Goal: Transaction & Acquisition: Download file/media

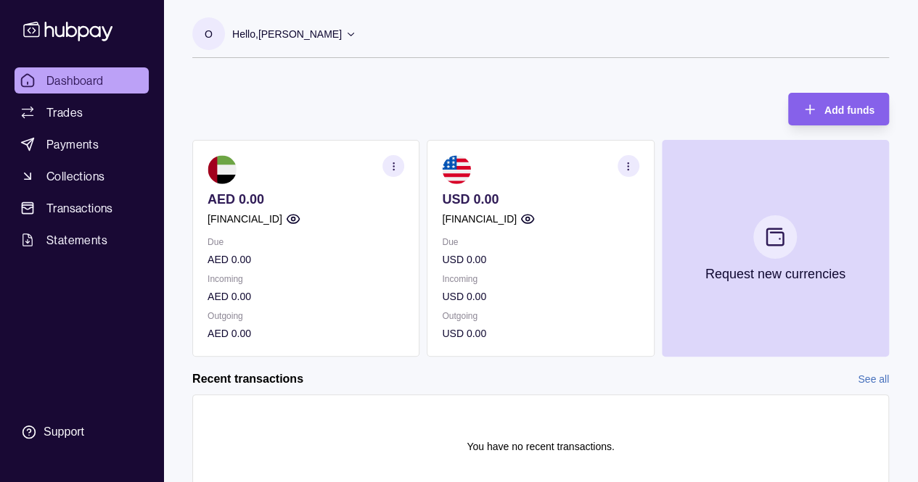
click at [240, 203] on p "AED 0.00" at bounding box center [305, 200] width 197 height 16
click at [228, 188] on section "AED 0.00 [FINANCIAL_ID] Due AED 0.00 Incoming AED 0.00 Outgoing AED 0.00" at bounding box center [305, 248] width 227 height 217
click at [390, 166] on icon "button" at bounding box center [393, 166] width 11 height 11
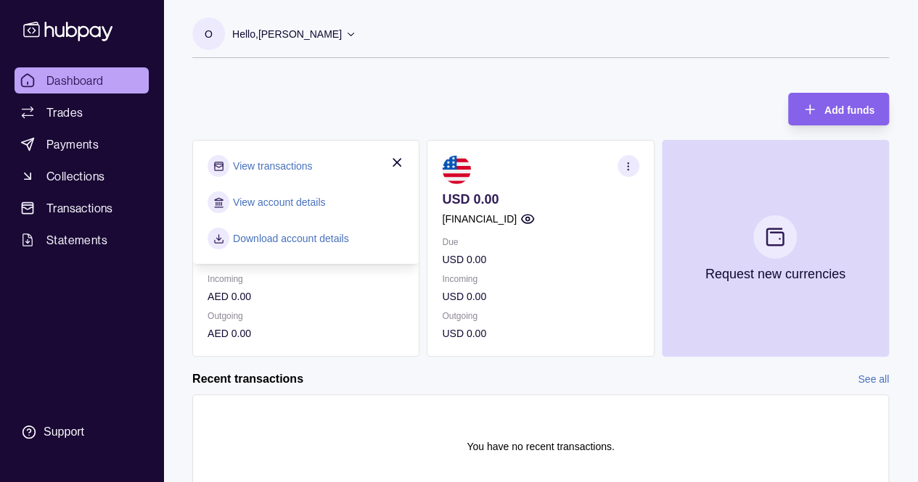
click at [279, 205] on link "View account details" at bounding box center [279, 202] width 92 height 16
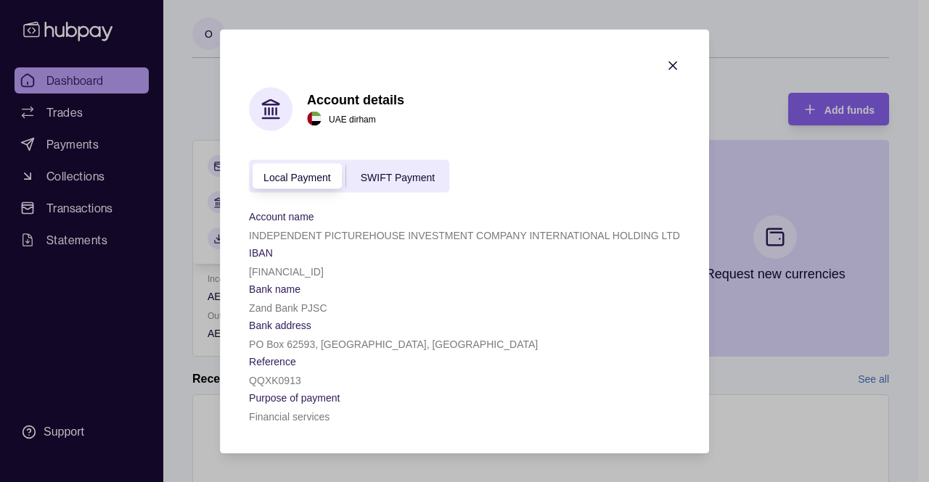
click at [676, 59] on icon "button" at bounding box center [672, 65] width 15 height 15
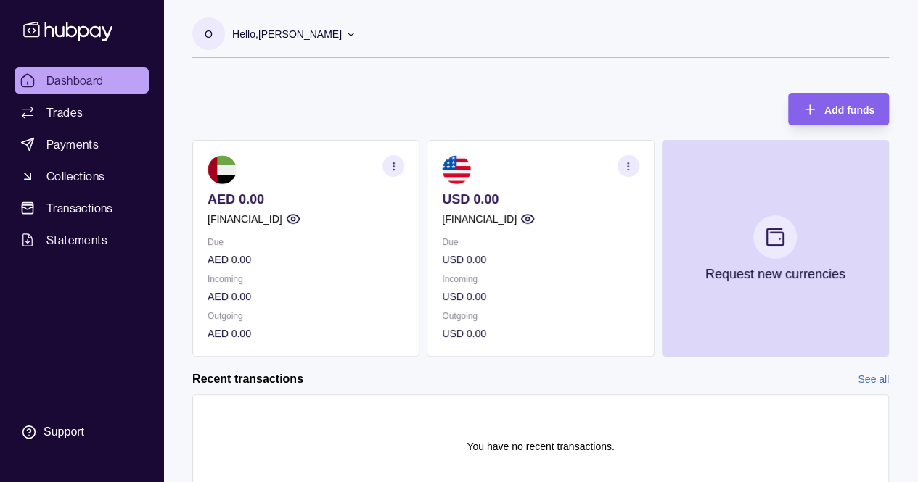
click at [628, 162] on circle "button" at bounding box center [627, 162] width 1 height 1
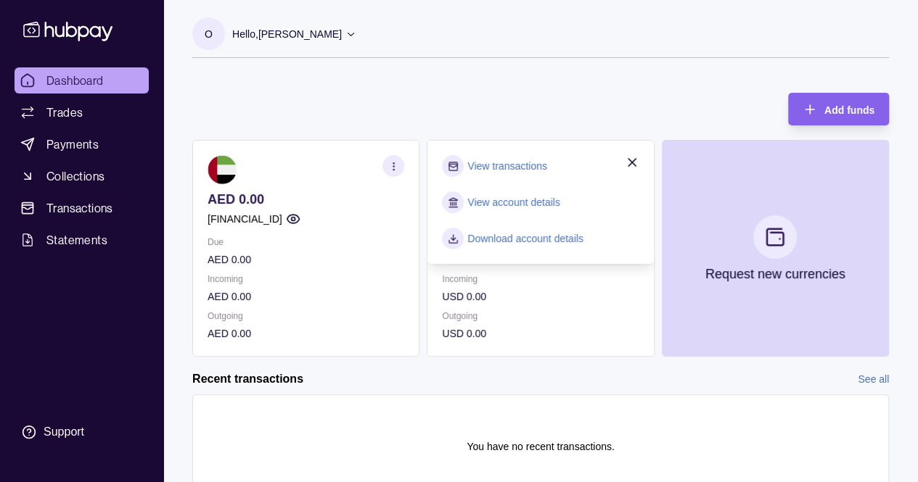
click at [503, 207] on link "View account details" at bounding box center [513, 202] width 92 height 16
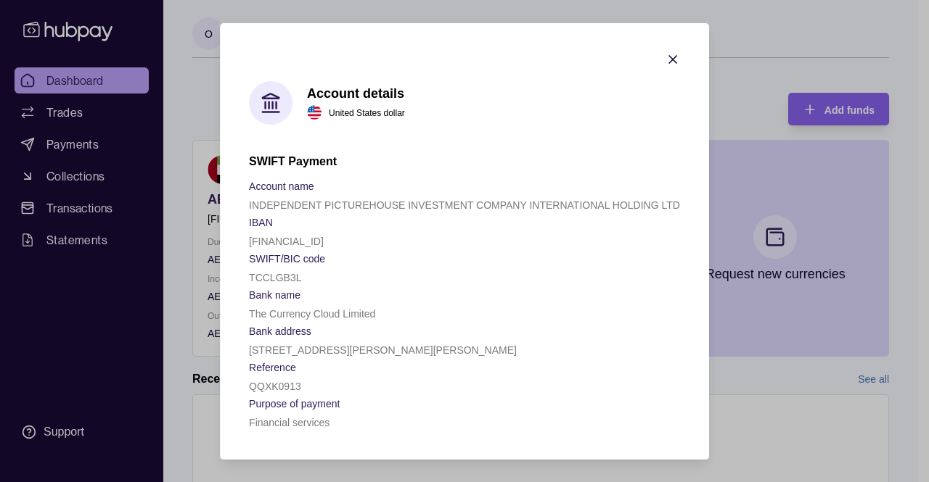
click at [671, 59] on icon "button" at bounding box center [672, 59] width 15 height 15
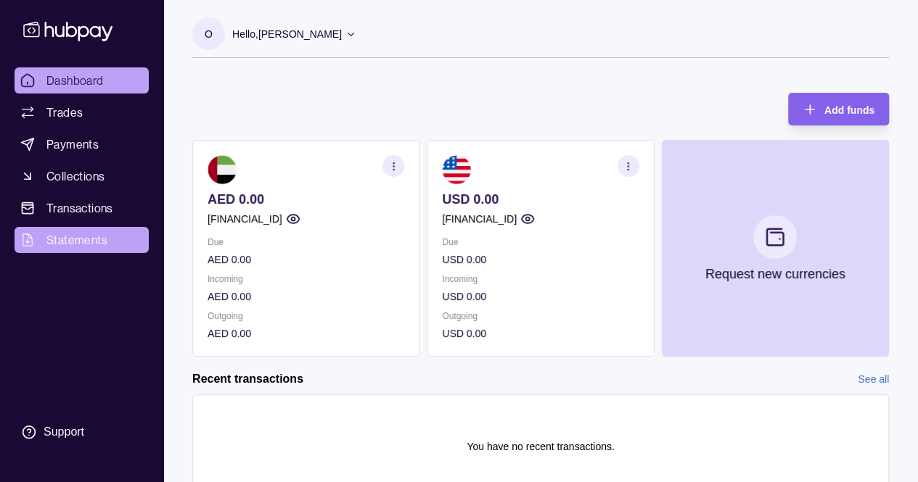
click at [67, 242] on span "Statements" at bounding box center [76, 239] width 61 height 17
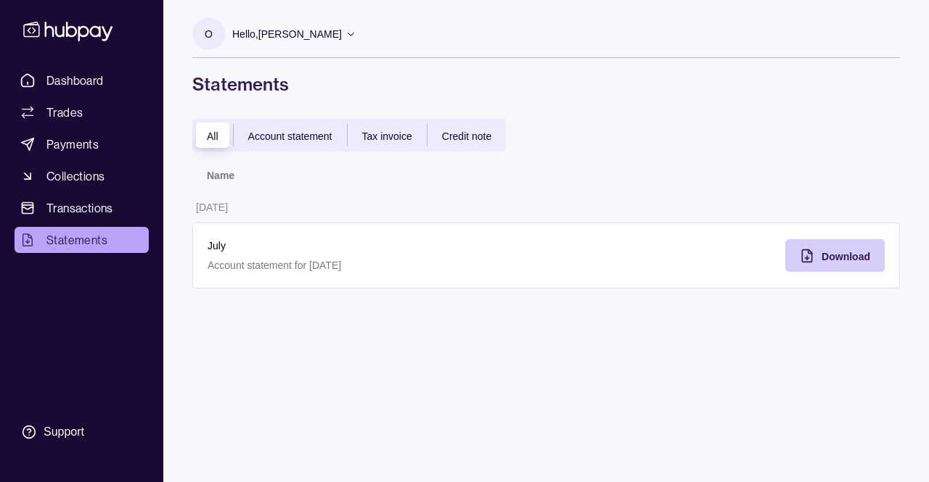
click at [845, 260] on span "Download" at bounding box center [845, 257] width 49 height 12
